Goal: Task Accomplishment & Management: Complete application form

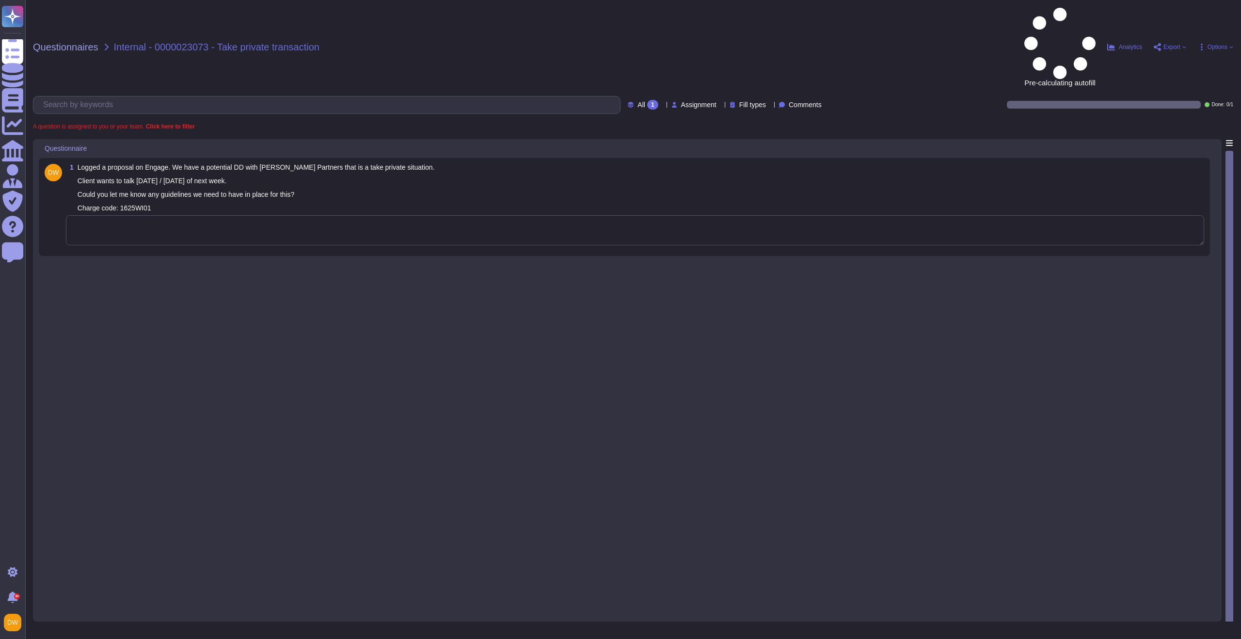
click at [232, 215] on textarea at bounding box center [635, 230] width 1138 height 30
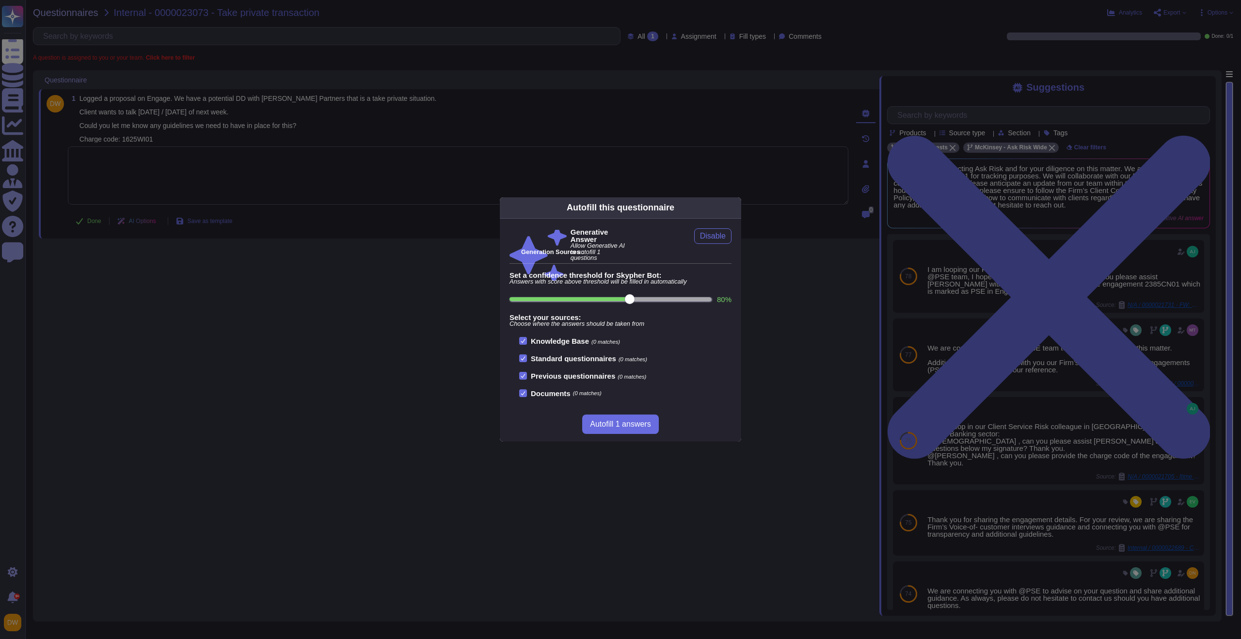
click at [235, 164] on div "Autofill this questionnaire Generative Answer Allow Generative AI to autofill 1…" at bounding box center [620, 319] width 1241 height 639
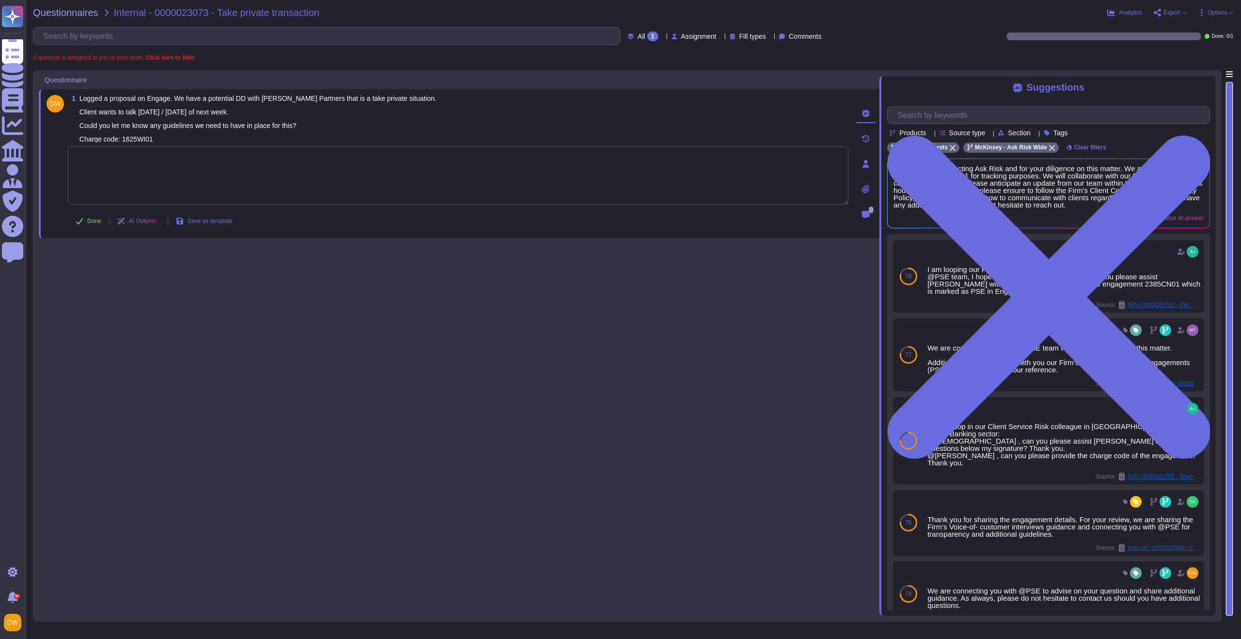
click at [222, 171] on textarea at bounding box center [458, 175] width 780 height 58
paste textarea "We are connecting you with @Diligence Americas to advise on your question and s…"
type textarea "We are connecting you with @Diligence Americas to advise on your question and s…"
click at [94, 219] on span "Done" at bounding box center [94, 221] width 14 height 6
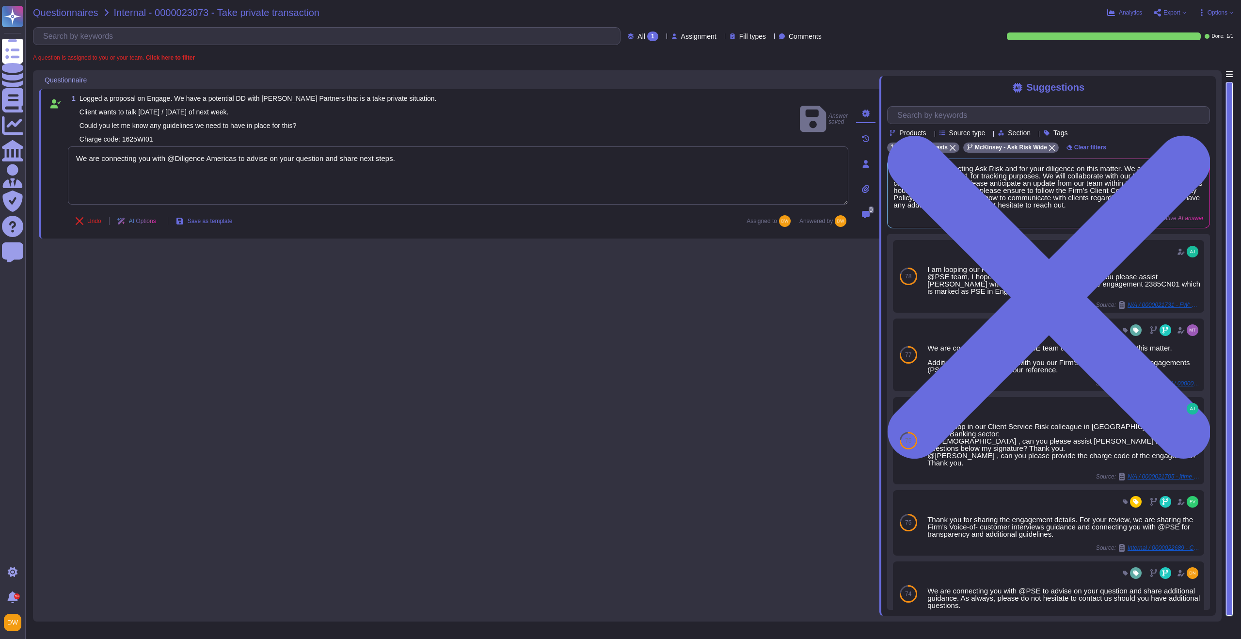
click at [71, 14] on span "Questionnaires" at bounding box center [65, 13] width 65 height 10
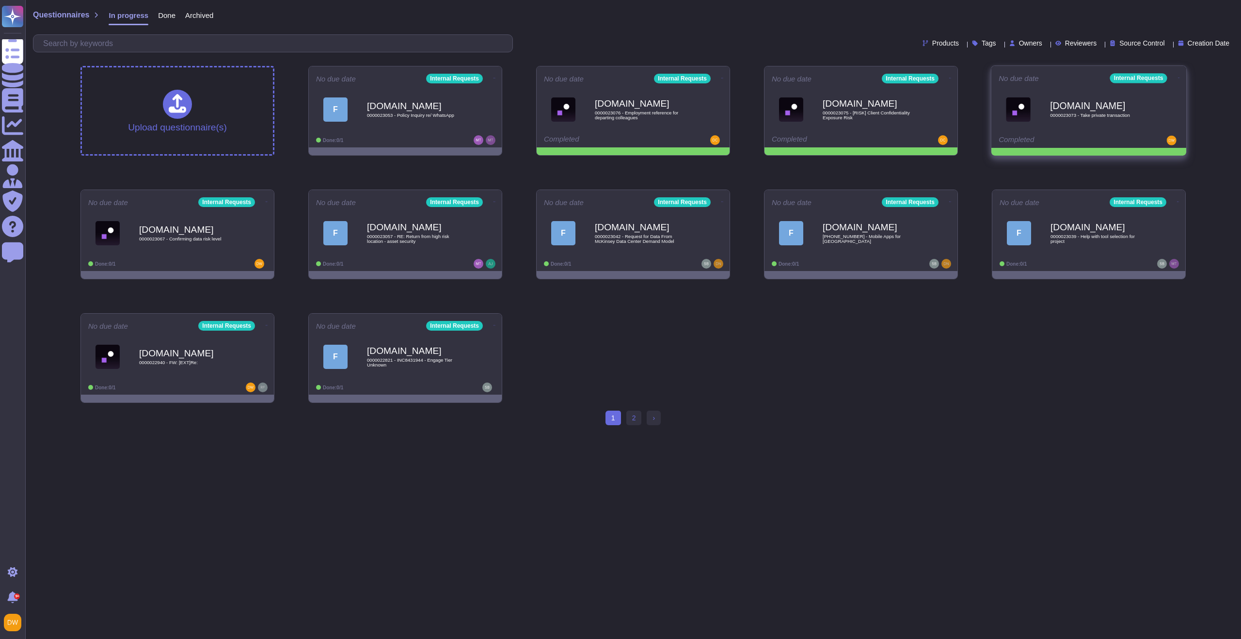
click at [1178, 78] on icon at bounding box center [1179, 78] width 2 height 2
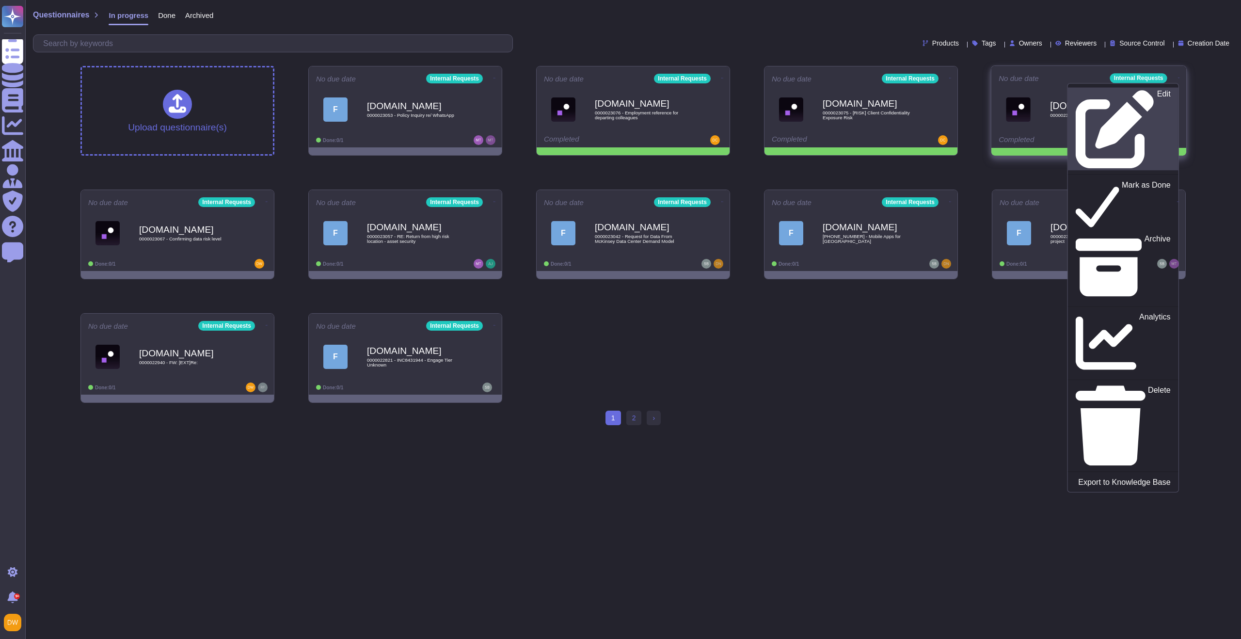
click at [1154, 96] on div "Edit" at bounding box center [1122, 129] width 95 height 79
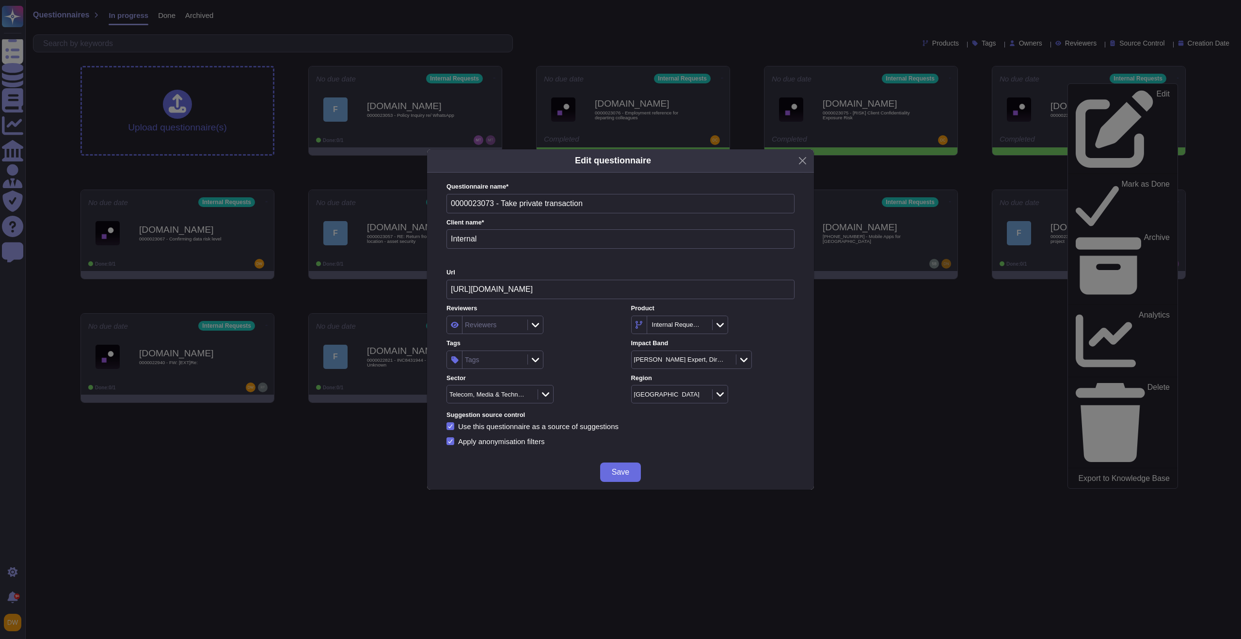
click at [512, 358] on div "Tags" at bounding box center [493, 359] width 63 height 17
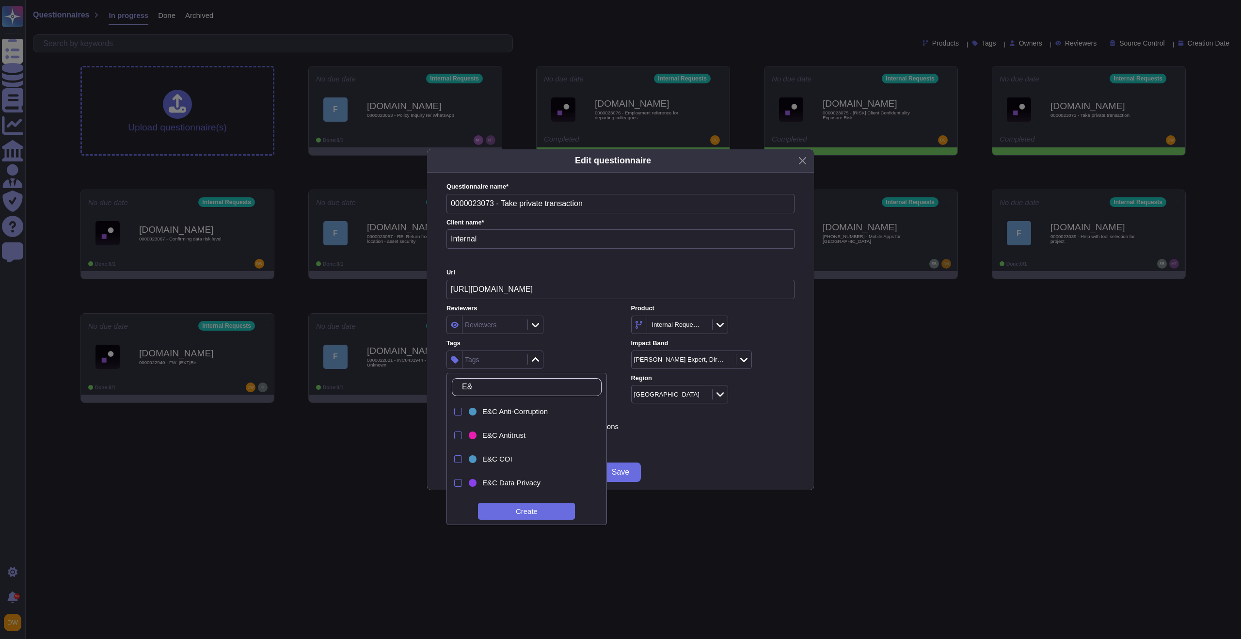
type input "E&C"
click at [545, 481] on div "E&C Due Diligence" at bounding box center [534, 481] width 105 height 9
click at [585, 346] on label "Tags" at bounding box center [527, 343] width 163 height 6
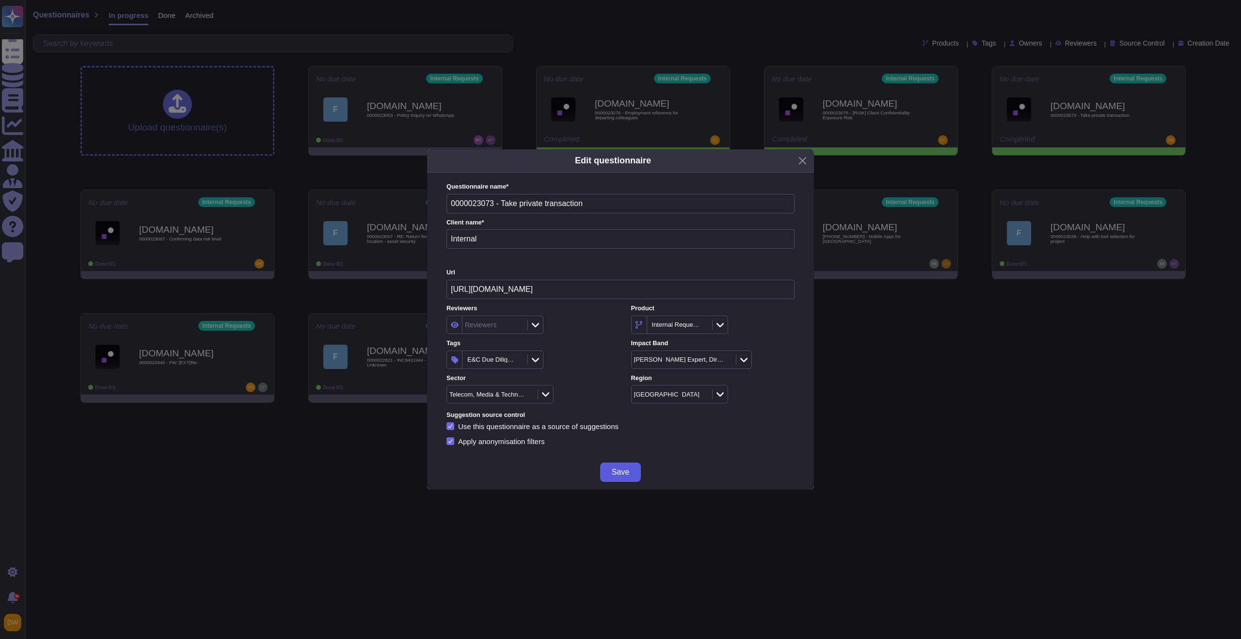
click at [618, 468] on span "Save" at bounding box center [620, 472] width 17 height 8
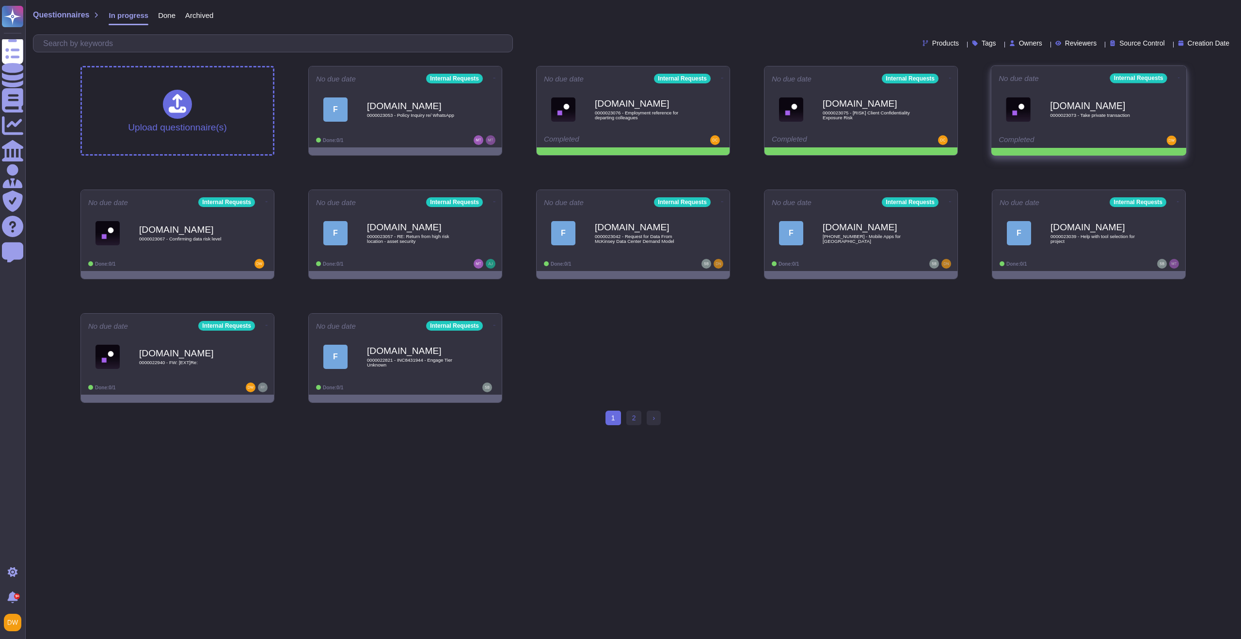
click at [1178, 78] on icon at bounding box center [1179, 78] width 2 height 0
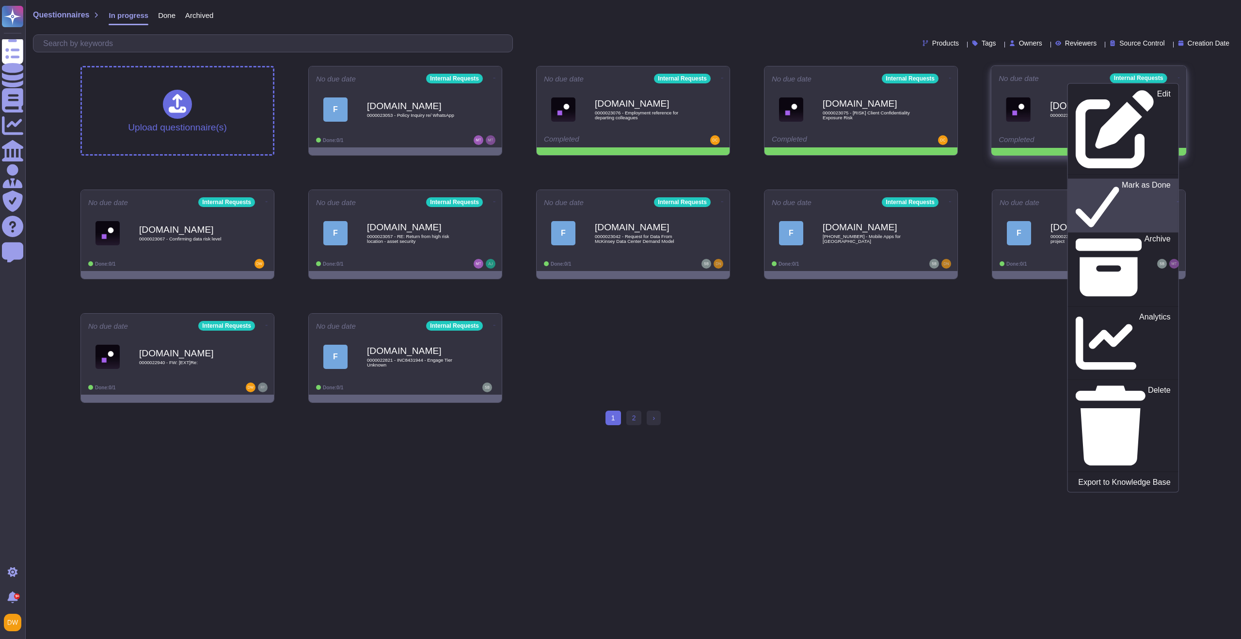
click at [1159, 180] on div "Mark as Done" at bounding box center [1122, 205] width 95 height 50
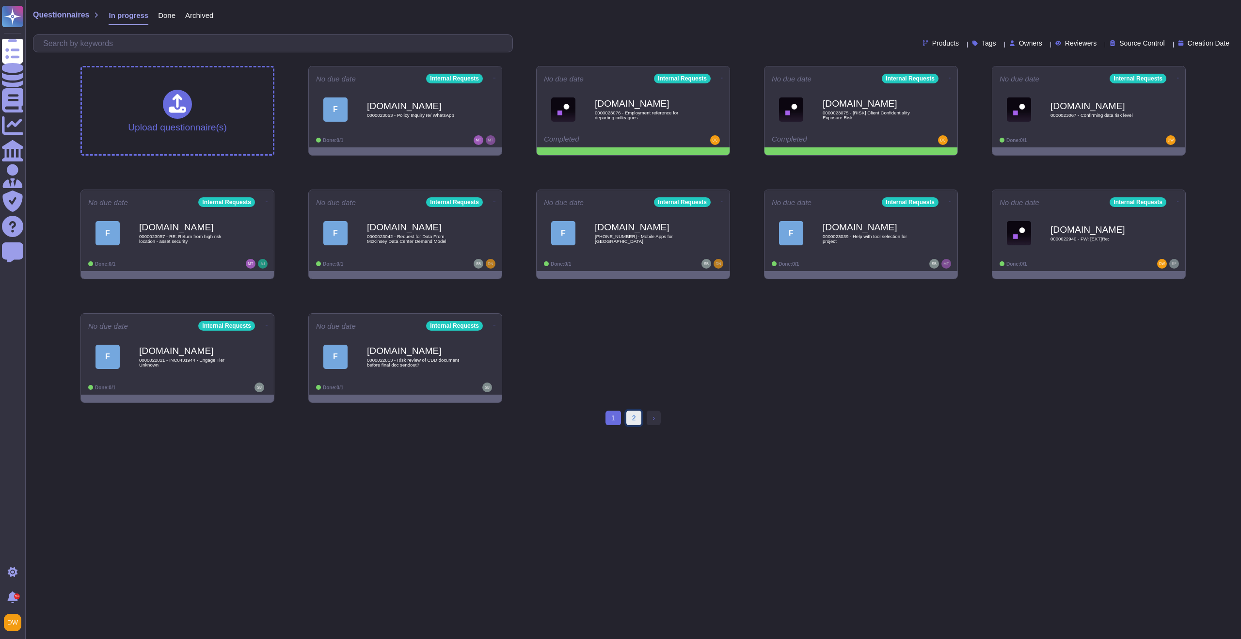
click at [637, 423] on link "2" at bounding box center [634, 418] width 16 height 15
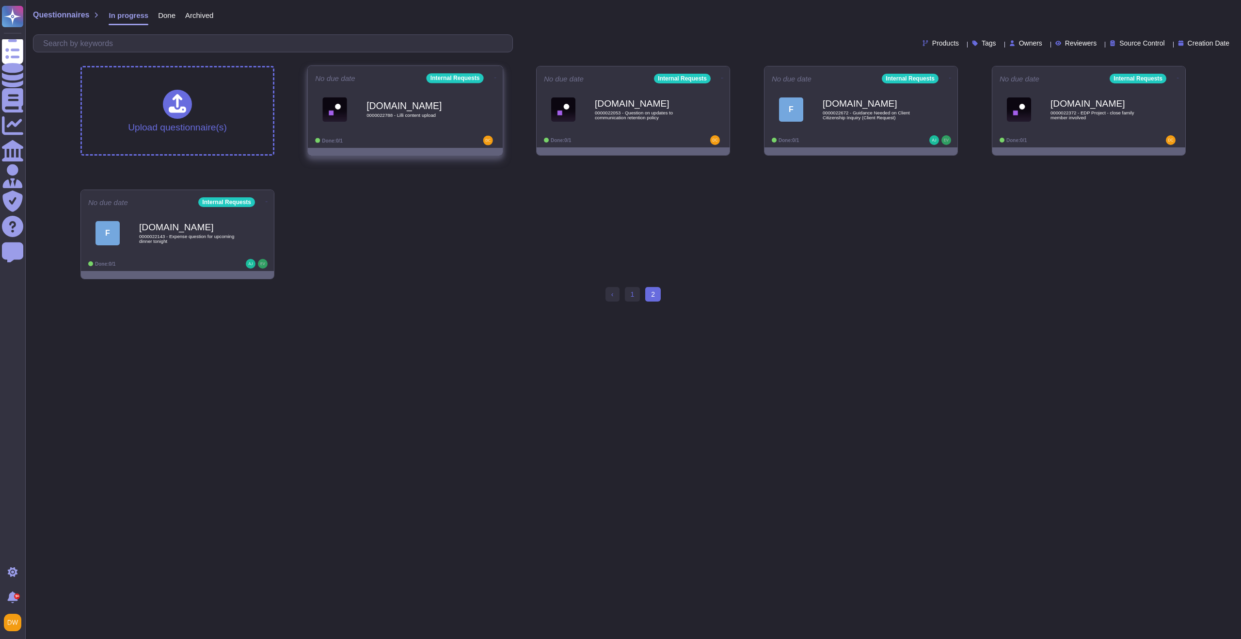
click at [461, 89] on div "[DOMAIN_NAME] 0000022788 - Lilli content upload" at bounding box center [405, 109] width 180 height 49
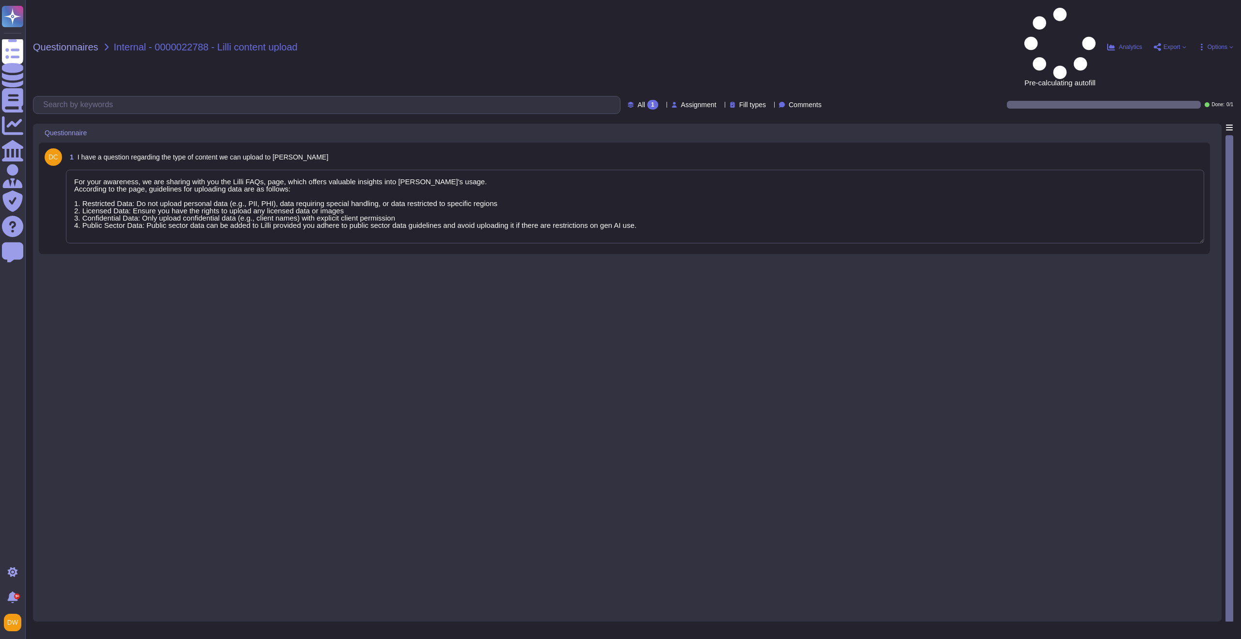
type textarea "For your awareness, we are sharing with you the Lilli FAQs, page, which offers …"
click at [55, 42] on span "Questionnaires" at bounding box center [65, 47] width 65 height 10
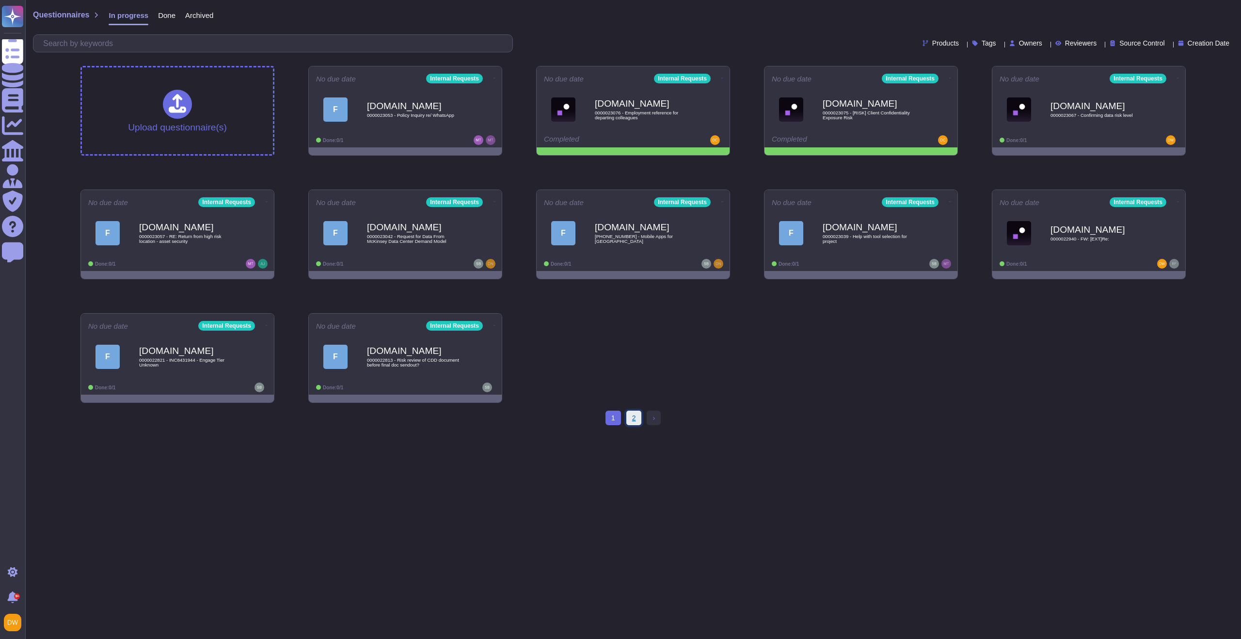
click at [636, 420] on link "2" at bounding box center [634, 418] width 16 height 15
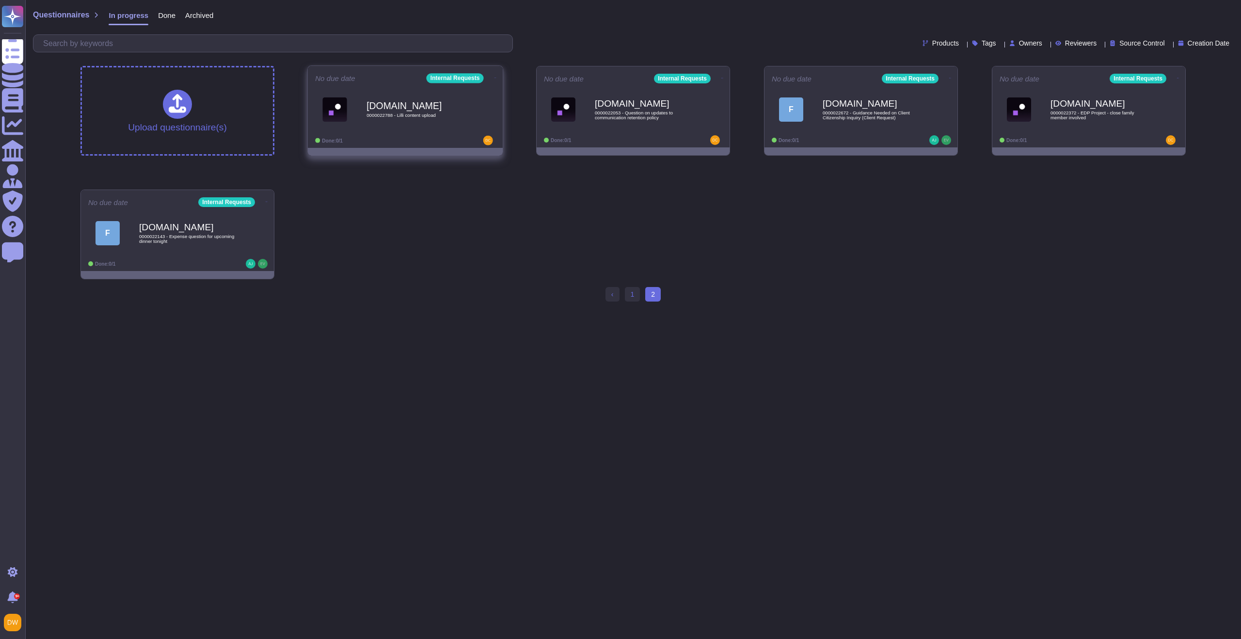
click at [494, 77] on icon at bounding box center [495, 78] width 2 height 2
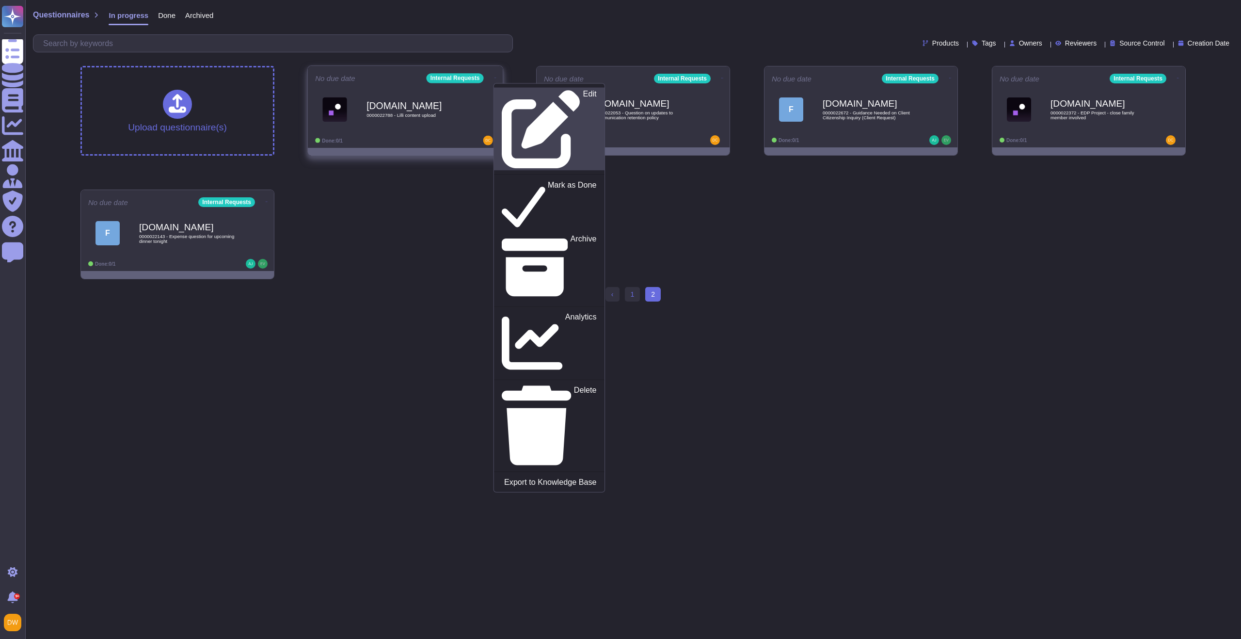
click at [500, 88] on link "Edit" at bounding box center [549, 129] width 111 height 83
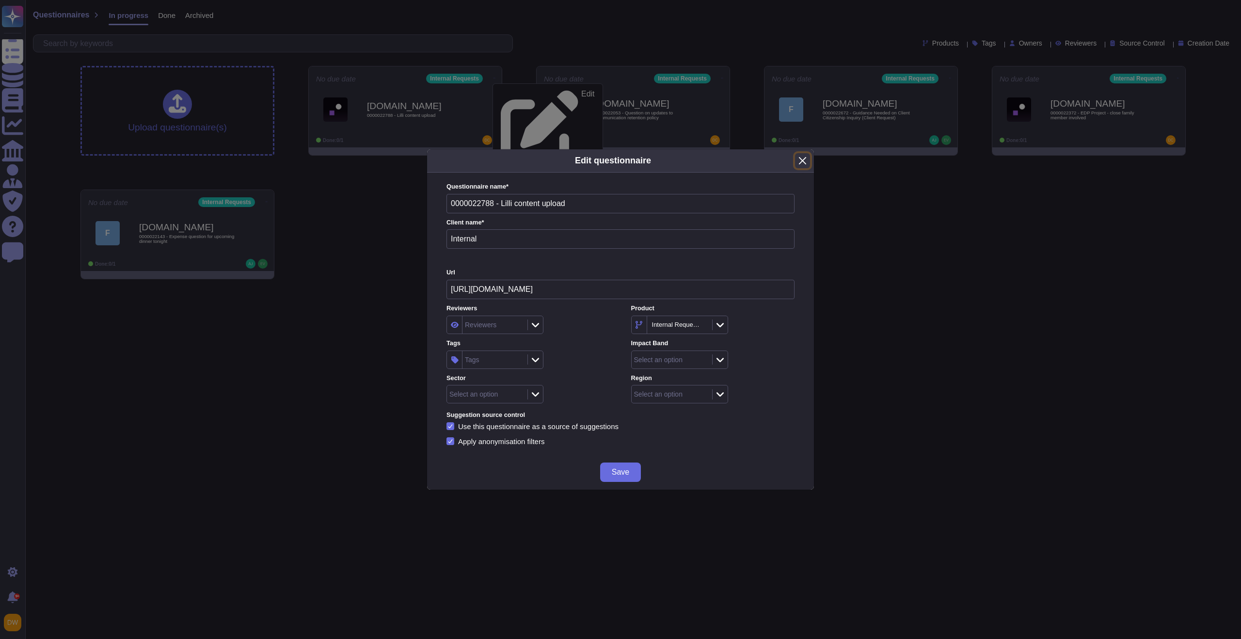
click at [805, 161] on button "Close" at bounding box center [802, 160] width 15 height 15
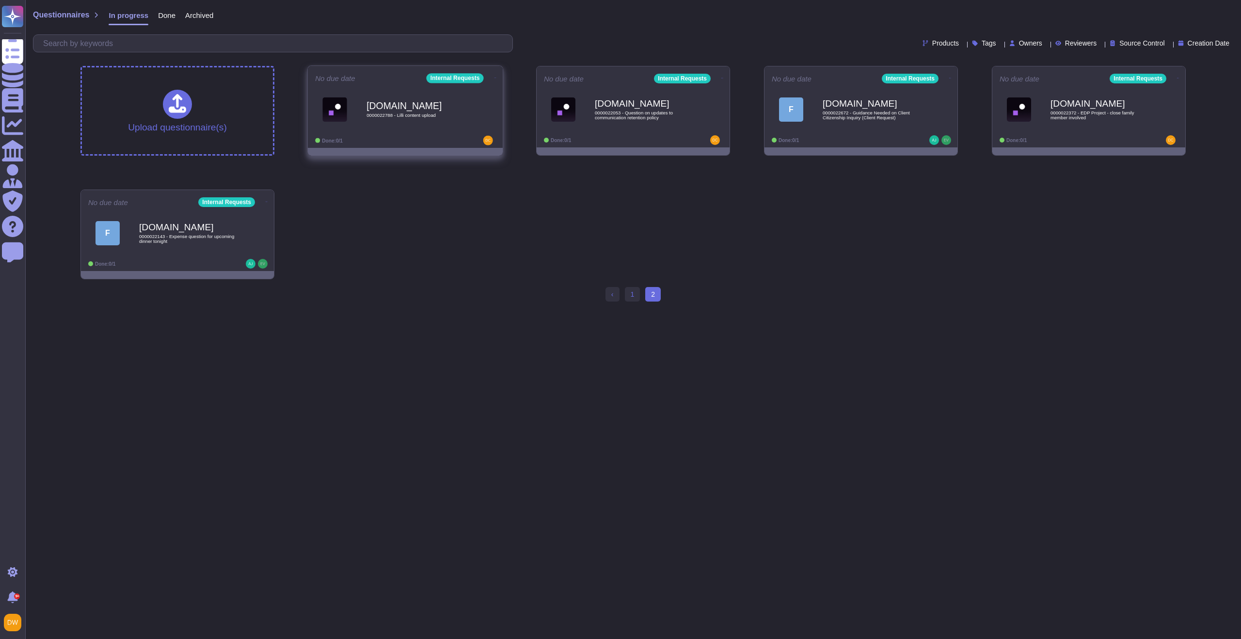
click at [453, 122] on div "[DOMAIN_NAME] 0000022788 - Lilli content upload" at bounding box center [415, 109] width 98 height 39
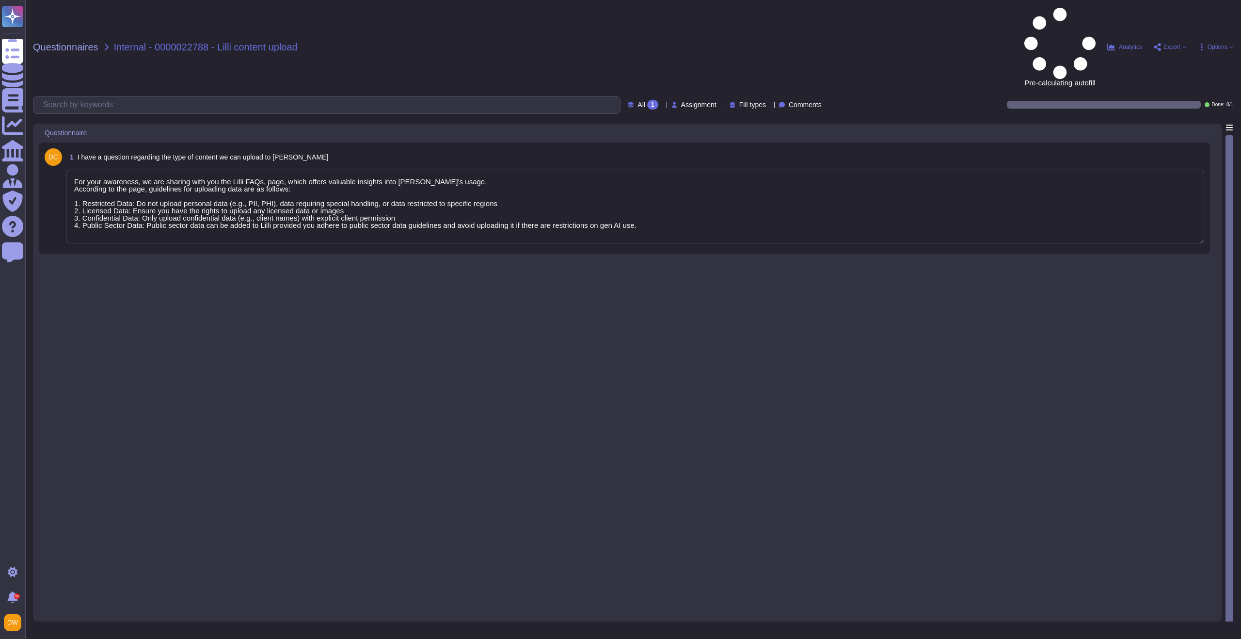
type textarea "For your awareness, we are sharing with you the Lilli FAQs, page, which offers …"
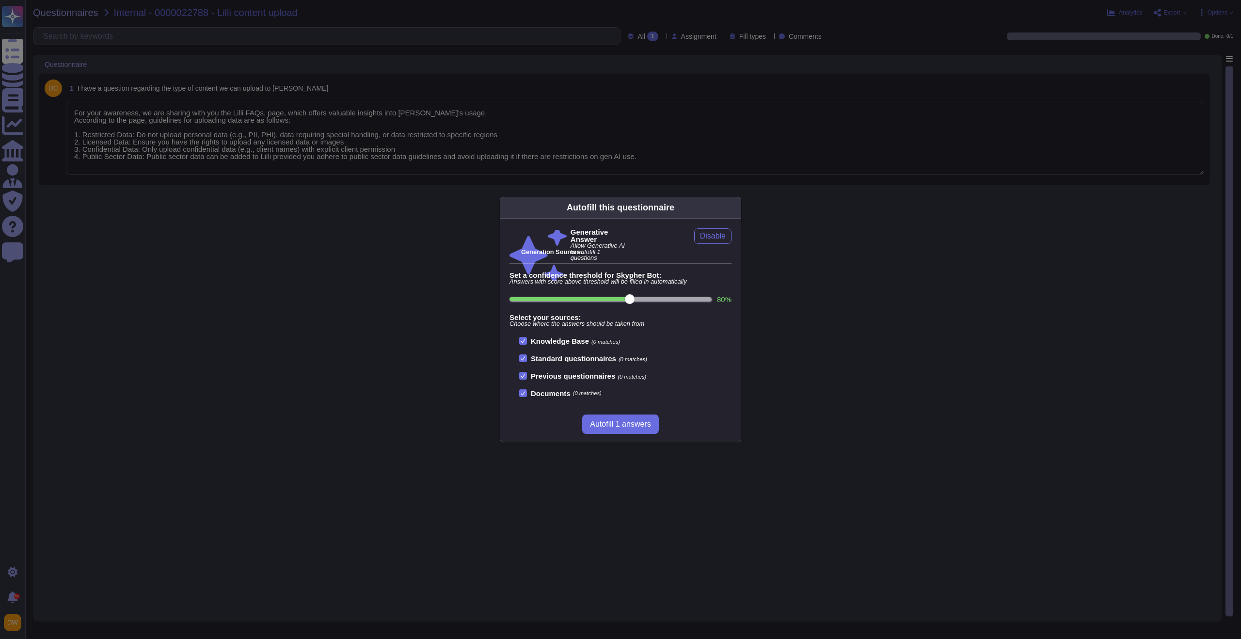
click at [445, 189] on div "Autofill this questionnaire Generative Answer Allow Generative AI to autofill 1…" at bounding box center [620, 319] width 1241 height 639
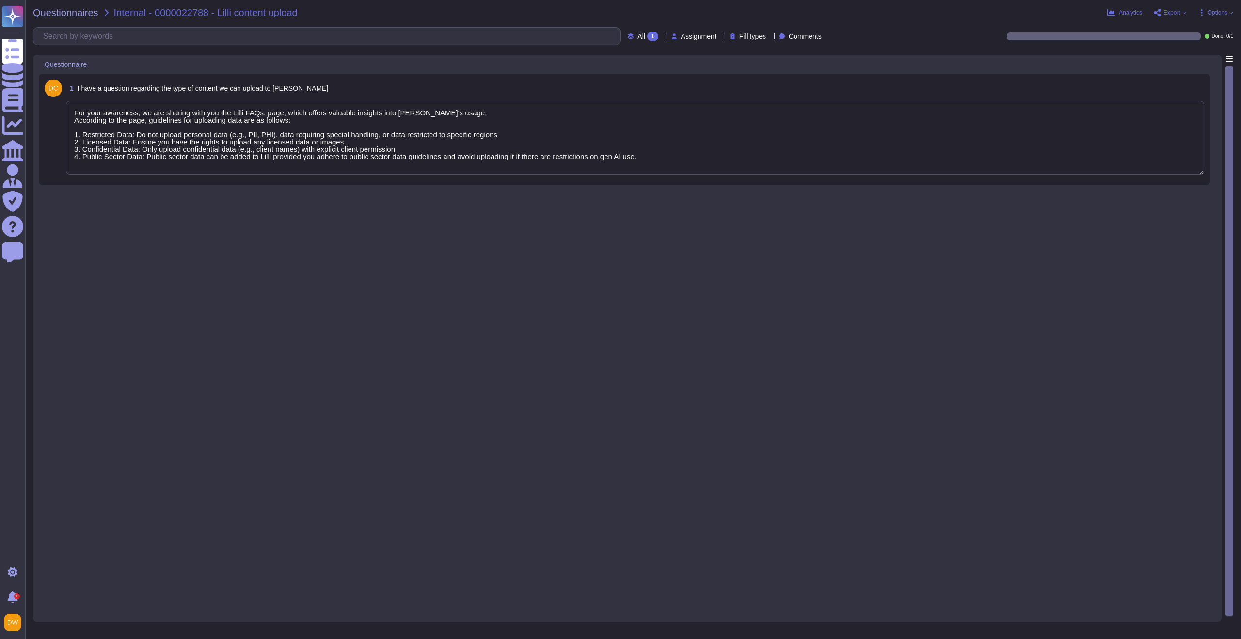
click at [455, 159] on textarea "For your awareness, we are sharing with you the Lilli FAQs, page, which offers …" at bounding box center [635, 138] width 1138 height 74
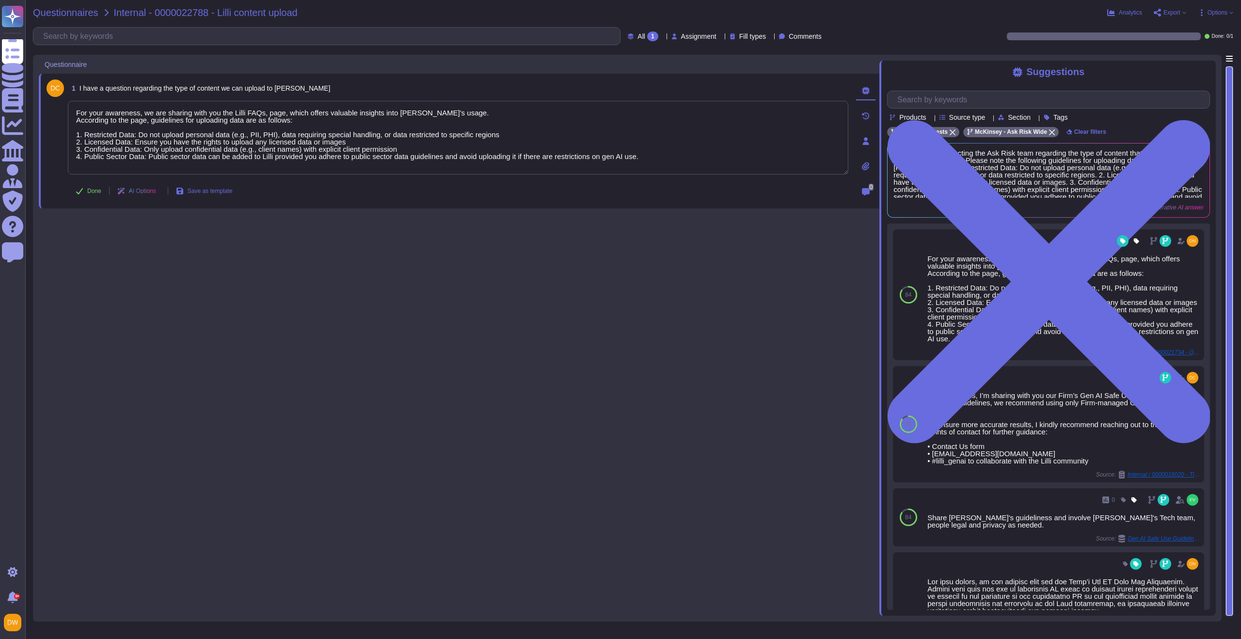
click at [89, 11] on span "Questionnaires" at bounding box center [65, 13] width 65 height 10
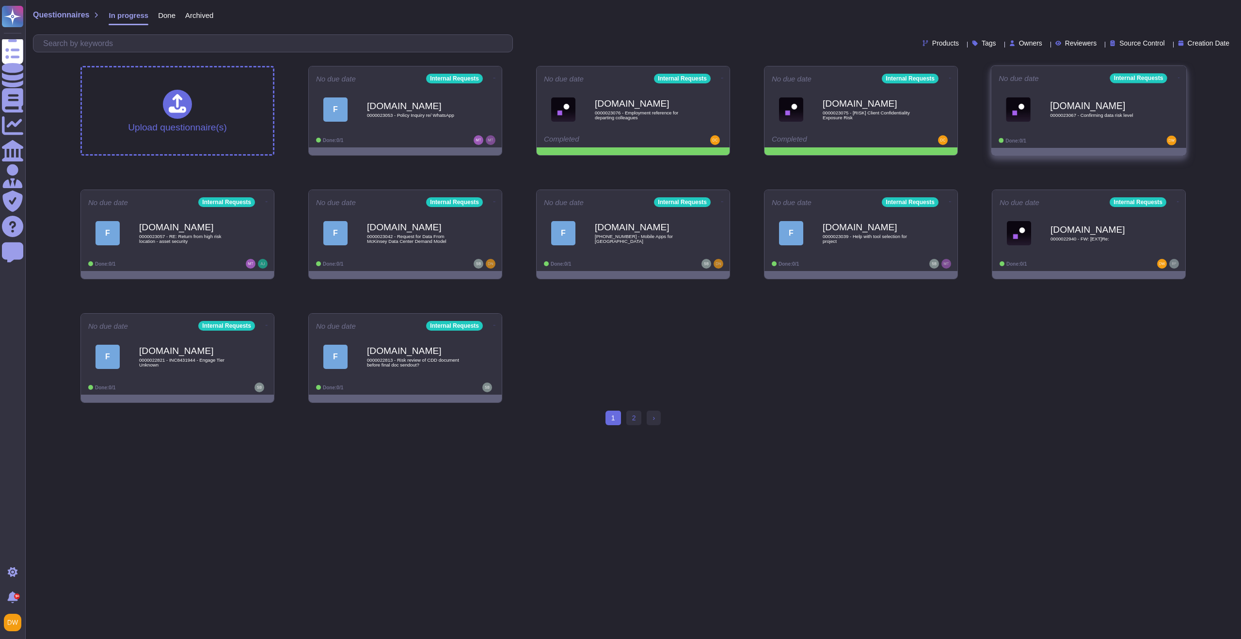
click at [1075, 121] on div "[DOMAIN_NAME] 0000023067 - Confirming data risk level" at bounding box center [1099, 109] width 98 height 39
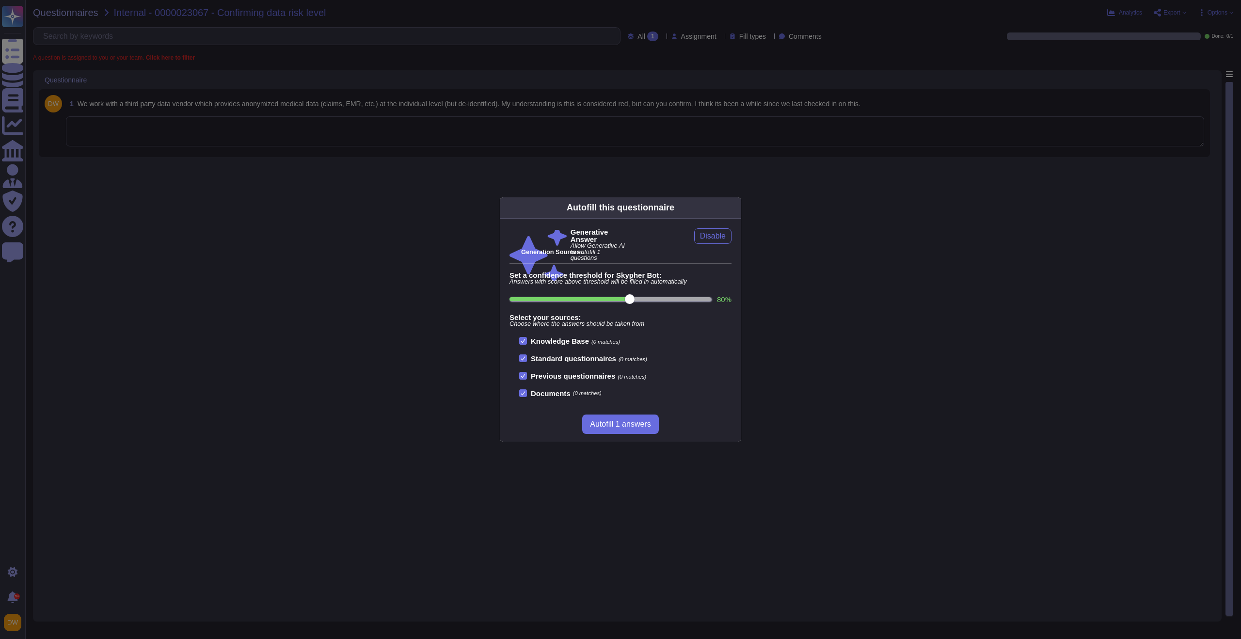
click at [395, 235] on div "Autofill this questionnaire Generative Answer Allow Generative AI to autofill 1…" at bounding box center [620, 319] width 1241 height 639
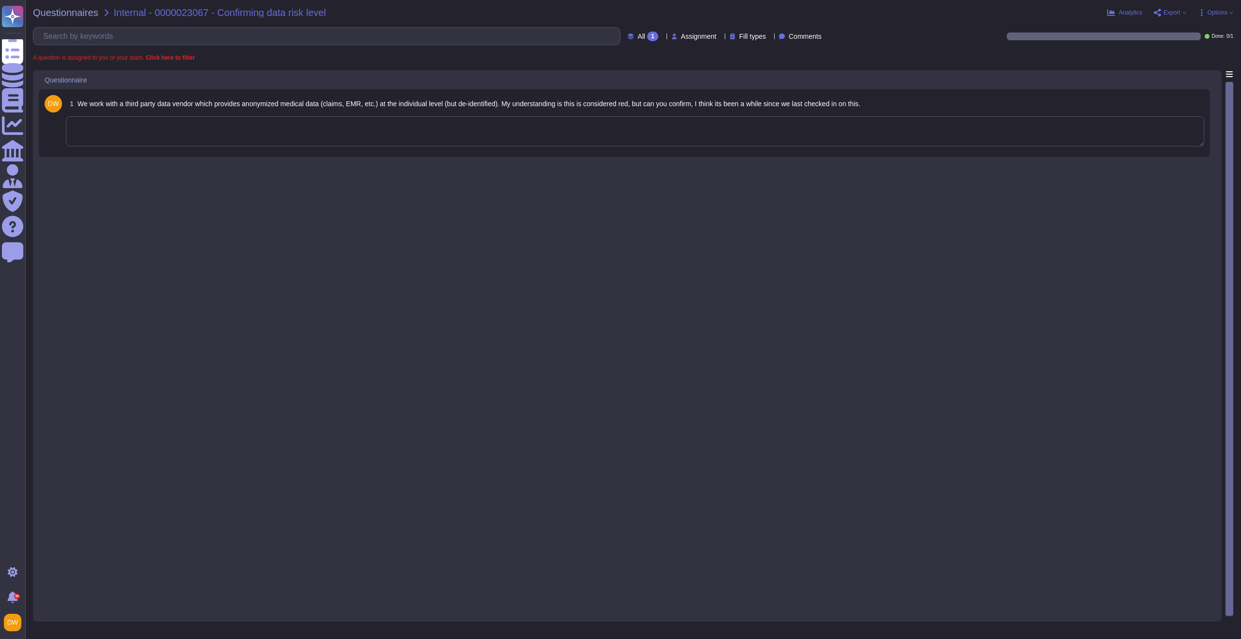
click at [427, 139] on textarea at bounding box center [635, 131] width 1138 height 30
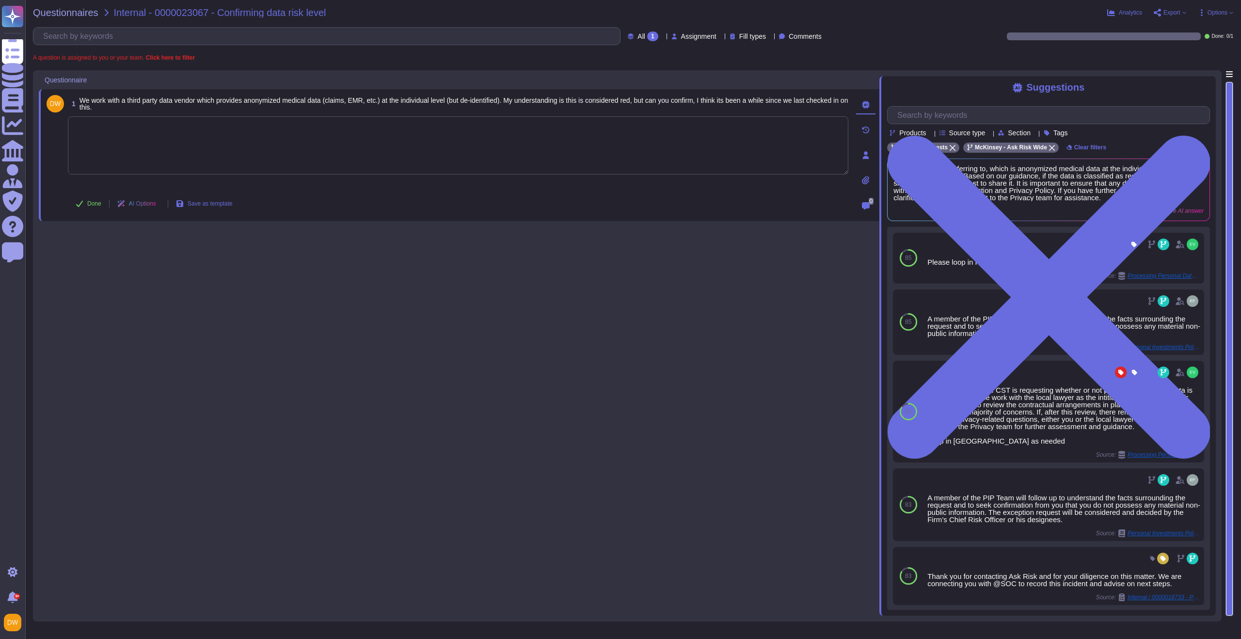
click at [214, 140] on textarea at bounding box center [458, 145] width 780 height 58
